Goal: Task Accomplishment & Management: Use online tool/utility

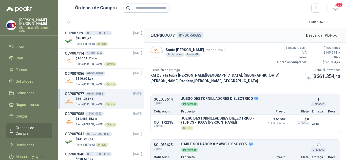
click at [26, 127] on span "Órdenes de Compra" at bounding box center [32, 130] width 32 height 11
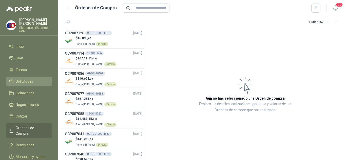
click at [25, 82] on span "Solicitudes" at bounding box center [24, 82] width 17 height 6
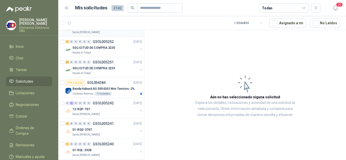
scroll to position [126, 0]
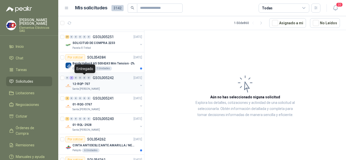
click at [83, 78] on div "0" at bounding box center [84, 78] width 4 height 4
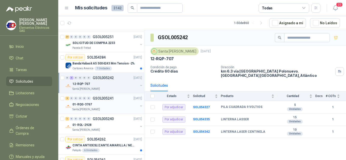
click at [70, 101] on div "2 0 0 0 0 0 GSOL005241 [DATE]" at bounding box center [104, 98] width 78 height 6
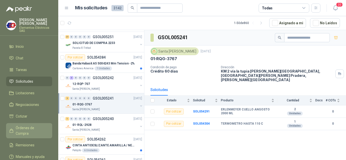
click at [29, 126] on span "Órdenes de Compra" at bounding box center [32, 130] width 32 height 11
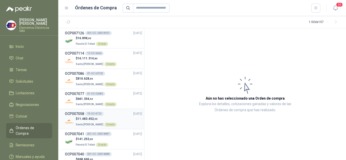
click at [81, 119] on span "11.483.452 ,40" at bounding box center [87, 119] width 20 height 4
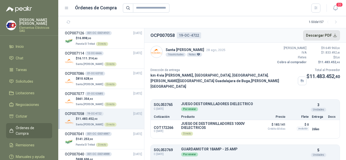
click at [324, 35] on button "Descargar PDF" at bounding box center [321, 35] width 37 height 10
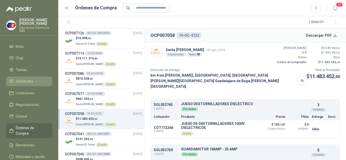
click at [19, 81] on span "Solicitudes" at bounding box center [24, 82] width 17 height 6
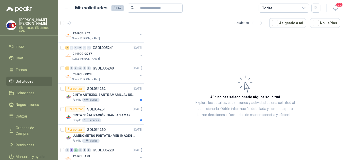
scroll to position [152, 0]
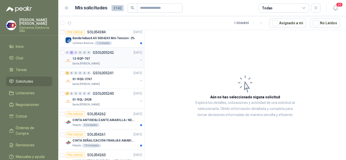
click at [85, 50] on div "0 3 0 0 0 0 GSOL005242 [DATE]" at bounding box center [104, 53] width 78 height 6
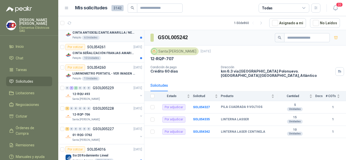
scroll to position [304, 0]
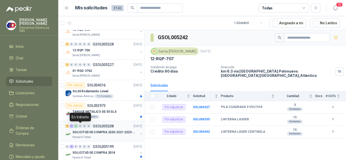
click at [81, 125] on div "0" at bounding box center [80, 126] width 4 height 4
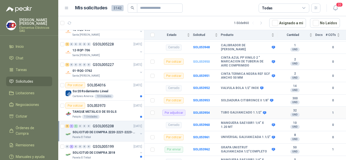
scroll to position [91, 0]
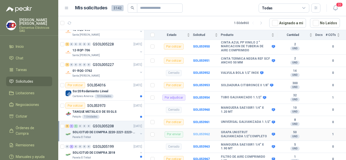
click at [202, 133] on b "SOL053962" at bounding box center [201, 135] width 17 height 4
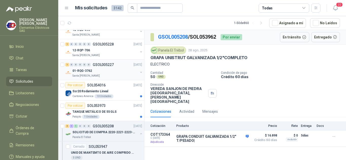
click at [80, 65] on div "0" at bounding box center [80, 65] width 4 height 4
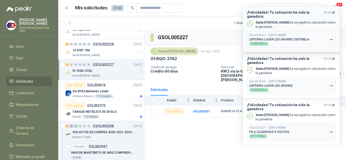
click at [281, 16] on div "¡Felicidades! Tu cotización ha sido la ganadora ahora Santa [PERSON_NAME] [PERS…" at bounding box center [291, 29] width 89 height 38
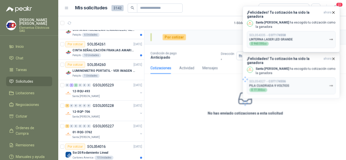
scroll to position [365, 0]
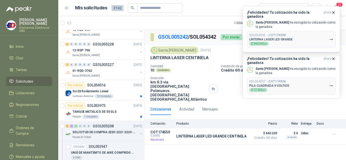
click at [197, 71] on div "10 Unidades" at bounding box center [183, 70] width 66 height 4
click at [332, 12] on icon "button" at bounding box center [333, 12] width 4 height 4
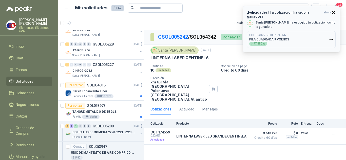
drag, startPoint x: 333, startPoint y: 10, endPoint x: 306, endPoint y: 38, distance: 39.2
click at [333, 10] on button "¡Felicidades! Tu cotización ha sido la ganadora ahora Santa [PERSON_NAME] [PERS…" at bounding box center [290, 29] width 97 height 46
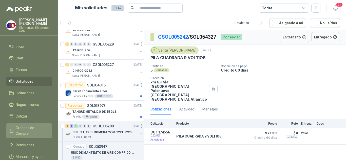
click at [22, 126] on span "Órdenes de Compra" at bounding box center [32, 130] width 32 height 11
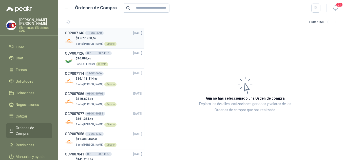
click at [85, 36] on span "1.677.900 ,00" at bounding box center [86, 38] width 18 height 4
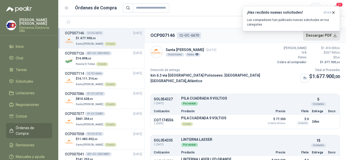
click at [320, 36] on button "Descargar PDF" at bounding box center [321, 35] width 37 height 10
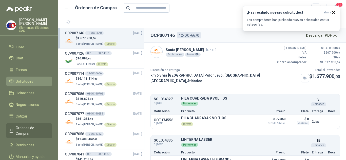
click at [25, 79] on span "Solicitudes" at bounding box center [24, 82] width 17 height 6
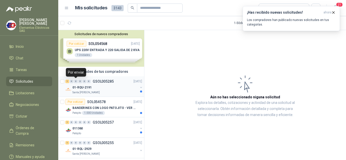
click at [74, 80] on div "0" at bounding box center [76, 82] width 4 height 4
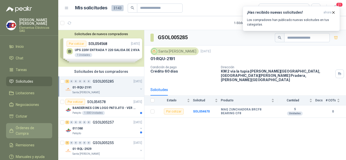
click at [24, 129] on span "Órdenes de Compra" at bounding box center [32, 130] width 32 height 11
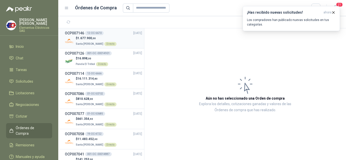
click at [89, 38] on span "1.677.900 ,00" at bounding box center [86, 38] width 18 height 4
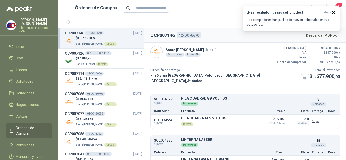
click at [315, 31] on div "¡Has recibido nuevas solicitudes! ahora Los compradores han publicado nuevas so…" at bounding box center [290, 18] width 97 height 25
click at [312, 36] on button "Descargar PDF" at bounding box center [321, 35] width 37 height 10
click at [263, 17] on div "¡Has recibido nuevas solicitudes! ahora Los compradores han publicado nuevas so…" at bounding box center [291, 18] width 89 height 16
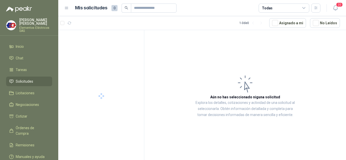
click at [19, 82] on span "Solicitudes" at bounding box center [24, 82] width 17 height 6
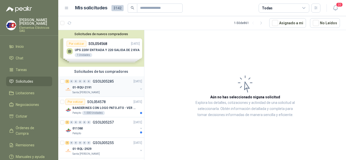
click at [88, 84] on div "01-RQU-2191" at bounding box center [105, 87] width 66 height 6
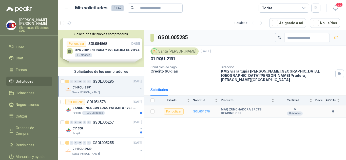
click at [203, 110] on b "SOL054670" at bounding box center [201, 112] width 17 height 4
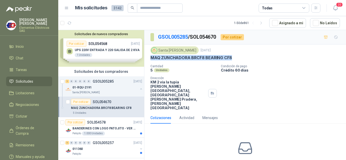
drag, startPoint x: 150, startPoint y: 58, endPoint x: 238, endPoint y: 57, distance: 87.8
click at [253, 57] on div "MAQ ZUNCHADORA BRCF8 BEARING CF8" at bounding box center [244, 57] width 189 height 5
copy p "MAQ ZUNCHADORA BRCF8 BEARING CF8"
